Goal: Find contact information: Find contact information

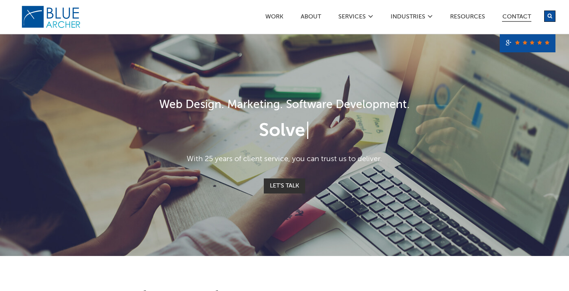
click at [512, 15] on link "Contact" at bounding box center [516, 18] width 29 height 8
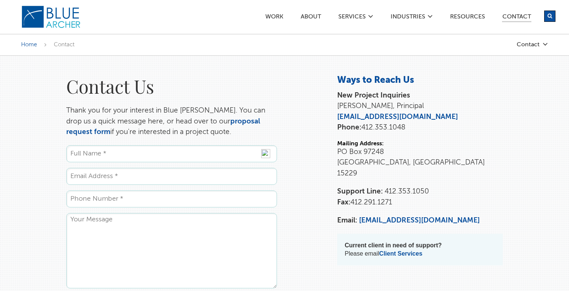
scroll to position [15, 0]
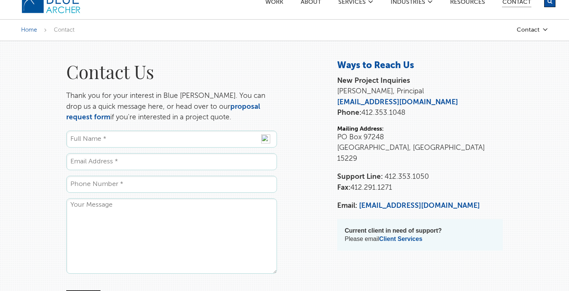
click at [185, 133] on input "Name *" at bounding box center [171, 139] width 211 height 17
type input "[PERSON_NAME]"
type input "[EMAIL_ADDRESS][DOMAIN_NAME]"
type input "2159006339"
click at [135, 207] on textarea "Comments" at bounding box center [171, 235] width 211 height 75
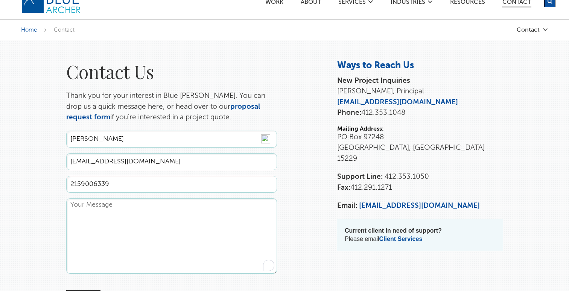
click at [135, 207] on textarea "Comments" at bounding box center [171, 235] width 211 height 75
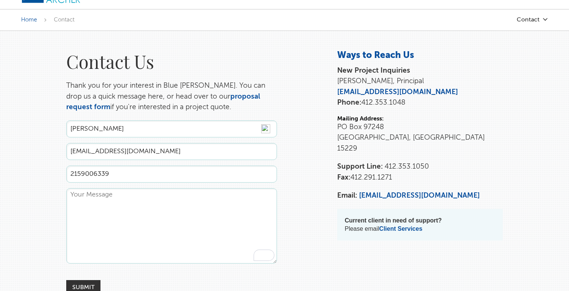
scroll to position [26, 0]
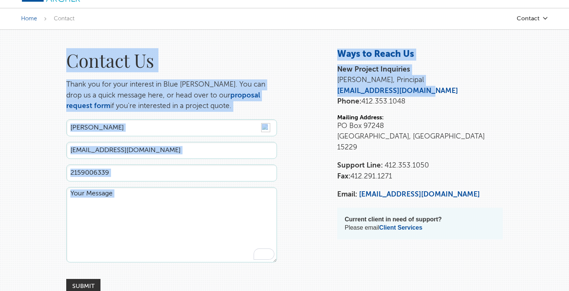
drag, startPoint x: 423, startPoint y: 88, endPoint x: 323, endPoint y: 103, distance: 101.5
click at [323, 103] on div "Contact Us Thank you for your interest in Blue [PERSON_NAME]. You can drop us a…" at bounding box center [285, 171] width 542 height 245
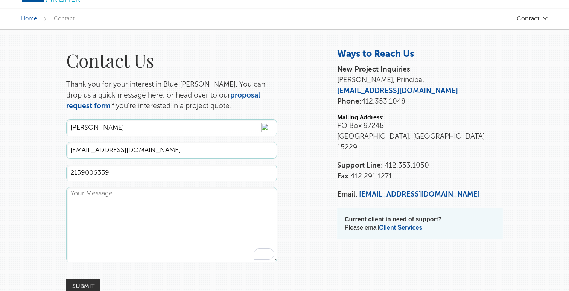
click at [320, 111] on div "Contact Us Thank you for your interest in Blue [PERSON_NAME]. You can drop us a…" at bounding box center [285, 171] width 542 height 245
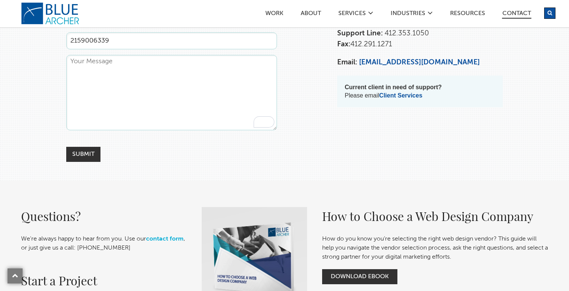
scroll to position [153, 0]
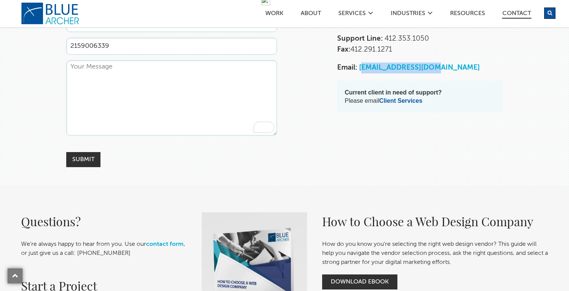
drag, startPoint x: 437, startPoint y: 56, endPoint x: 360, endPoint y: 56, distance: 76.4
click at [360, 62] on p "Email: [EMAIL_ADDRESS][DOMAIN_NAME]" at bounding box center [419, 67] width 165 height 11
drag, startPoint x: 358, startPoint y: 55, endPoint x: 454, endPoint y: 59, distance: 95.6
click at [454, 62] on p "Email: [EMAIL_ADDRESS][DOMAIN_NAME]" at bounding box center [419, 67] width 165 height 11
copy p "[EMAIL_ADDRESS][DOMAIN_NAME]"
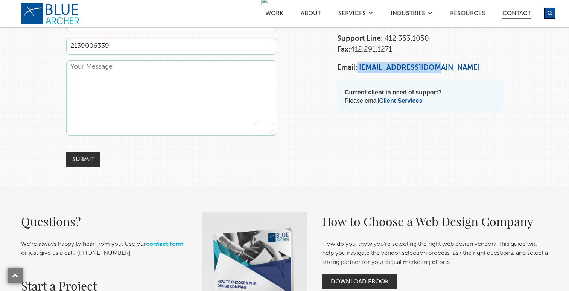
copy p "[EMAIL_ADDRESS][DOMAIN_NAME]"
